Goal: Task Accomplishment & Management: Use online tool/utility

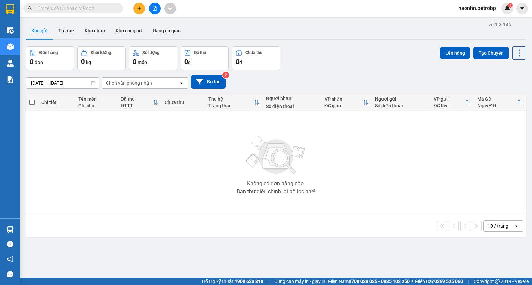
click at [72, 9] on input "text" at bounding box center [76, 8] width 78 height 7
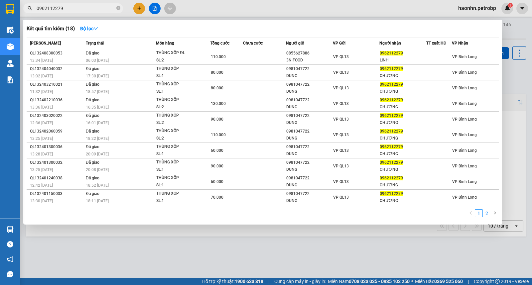
click at [484, 213] on link "2" at bounding box center [486, 213] width 7 height 7
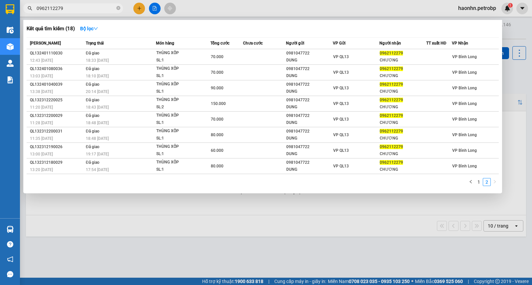
click at [84, 5] on input "0962112279" at bounding box center [76, 8] width 78 height 7
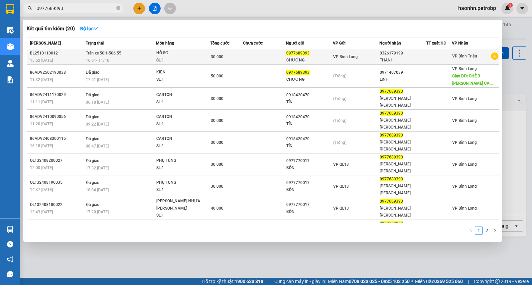
type input "0977689393"
click at [228, 60] on div "30.000" at bounding box center [227, 56] width 32 height 7
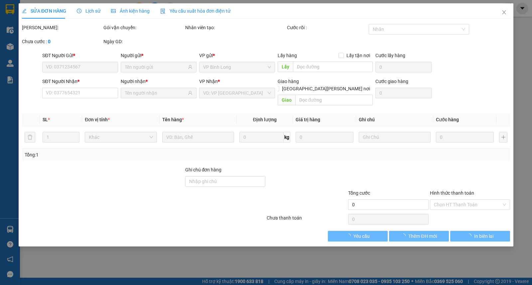
click at [80, 15] on div "Lịch sử" at bounding box center [89, 10] width 24 height 15
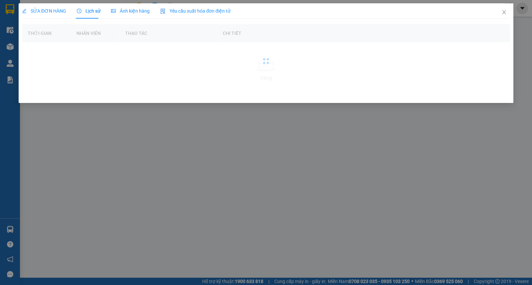
click at [82, 14] on span "Lịch sử" at bounding box center [89, 10] width 24 height 5
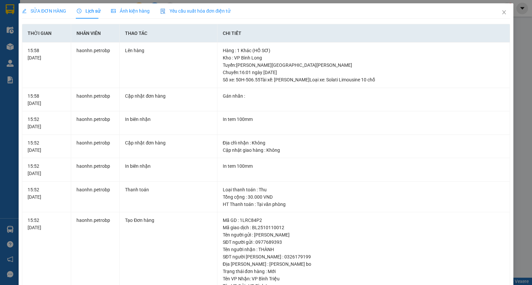
click at [56, 13] on span "SỬA ĐƠN HÀNG" at bounding box center [44, 10] width 44 height 5
